Goal: Information Seeking & Learning: Compare options

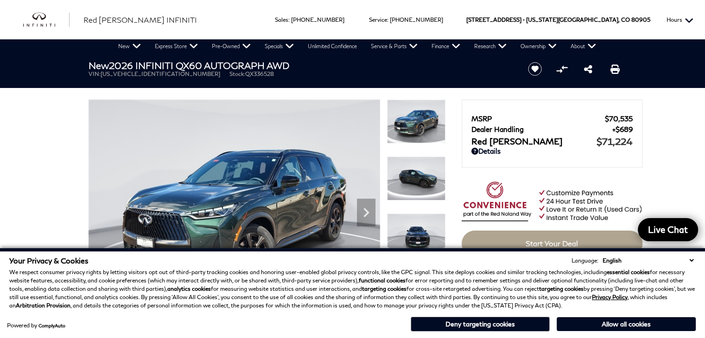
click at [692, 10] on button "Hours" at bounding box center [680, 19] width 36 height 39
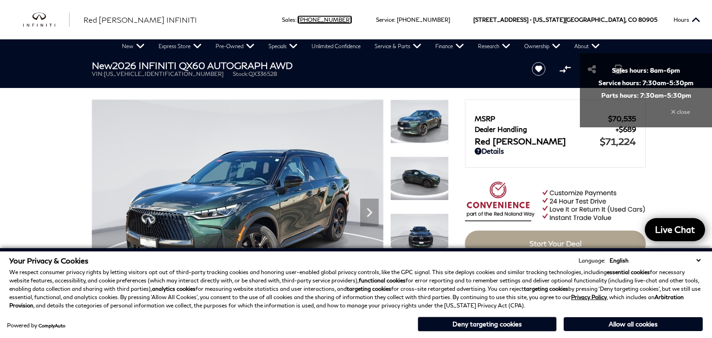
click at [351, 19] on link "Call sales Phone Number 719-215-8318" at bounding box center [324, 19] width 53 height 7
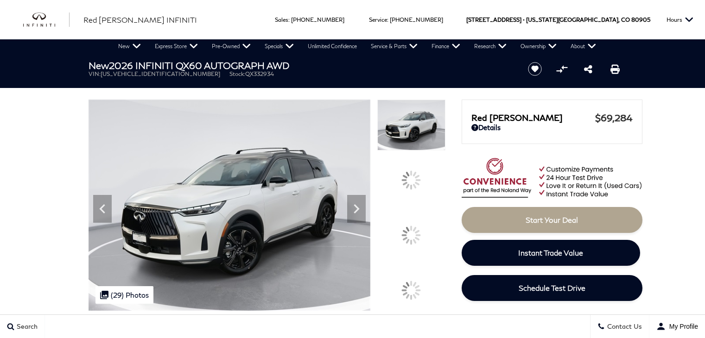
click at [371, 159] on img at bounding box center [229, 205] width 282 height 211
click at [233, 216] on img at bounding box center [229, 205] width 282 height 211
click at [235, 301] on img at bounding box center [229, 205] width 282 height 211
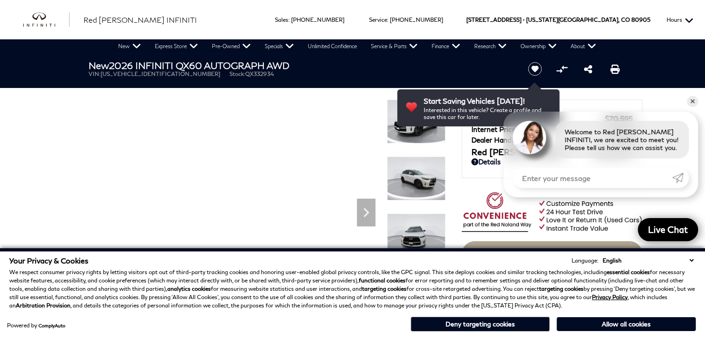
click at [673, 17] on button "Hours" at bounding box center [680, 19] width 36 height 39
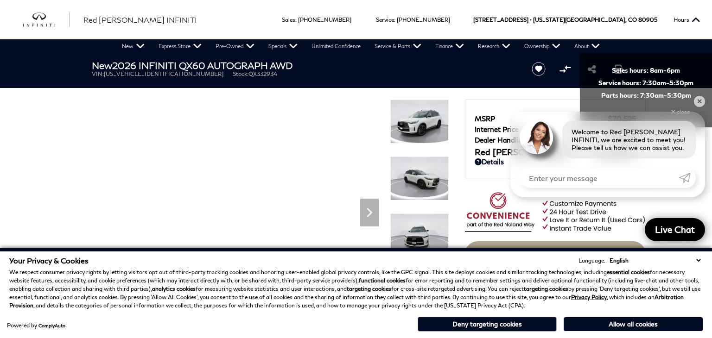
click at [478, 115] on span "MSRP" at bounding box center [540, 118] width 133 height 8
